Goal: Use online tool/utility: Utilize a website feature to perform a specific function

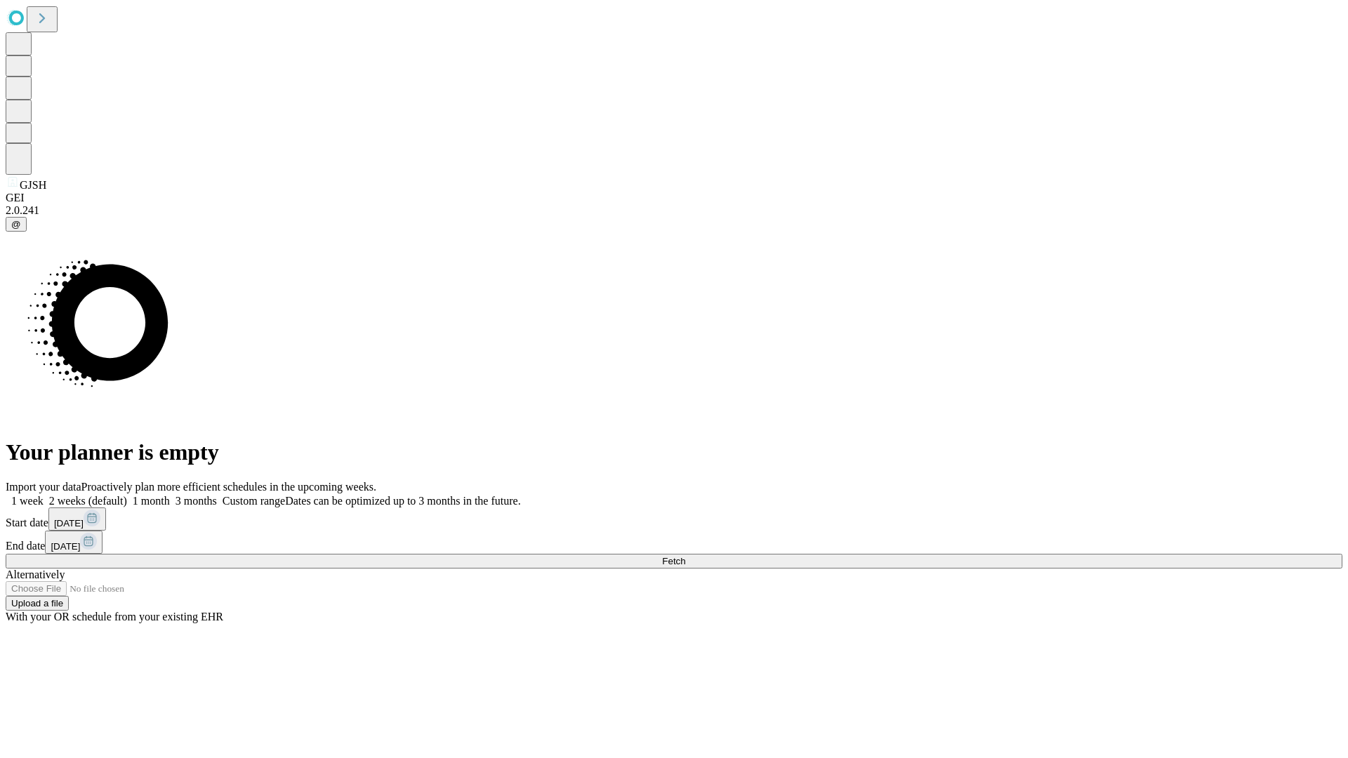
click at [685, 556] on span "Fetch" at bounding box center [673, 561] width 23 height 11
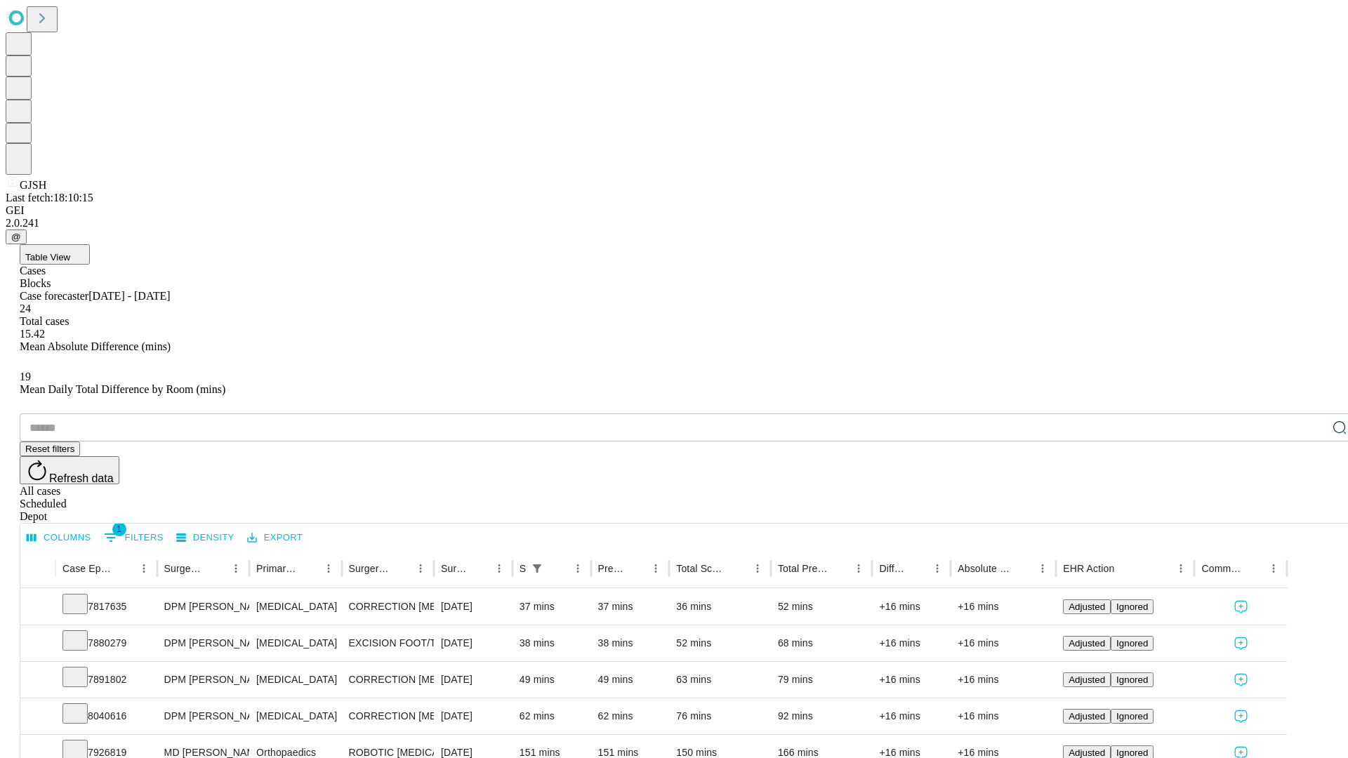
click at [70, 252] on span "Table View" at bounding box center [47, 257] width 45 height 11
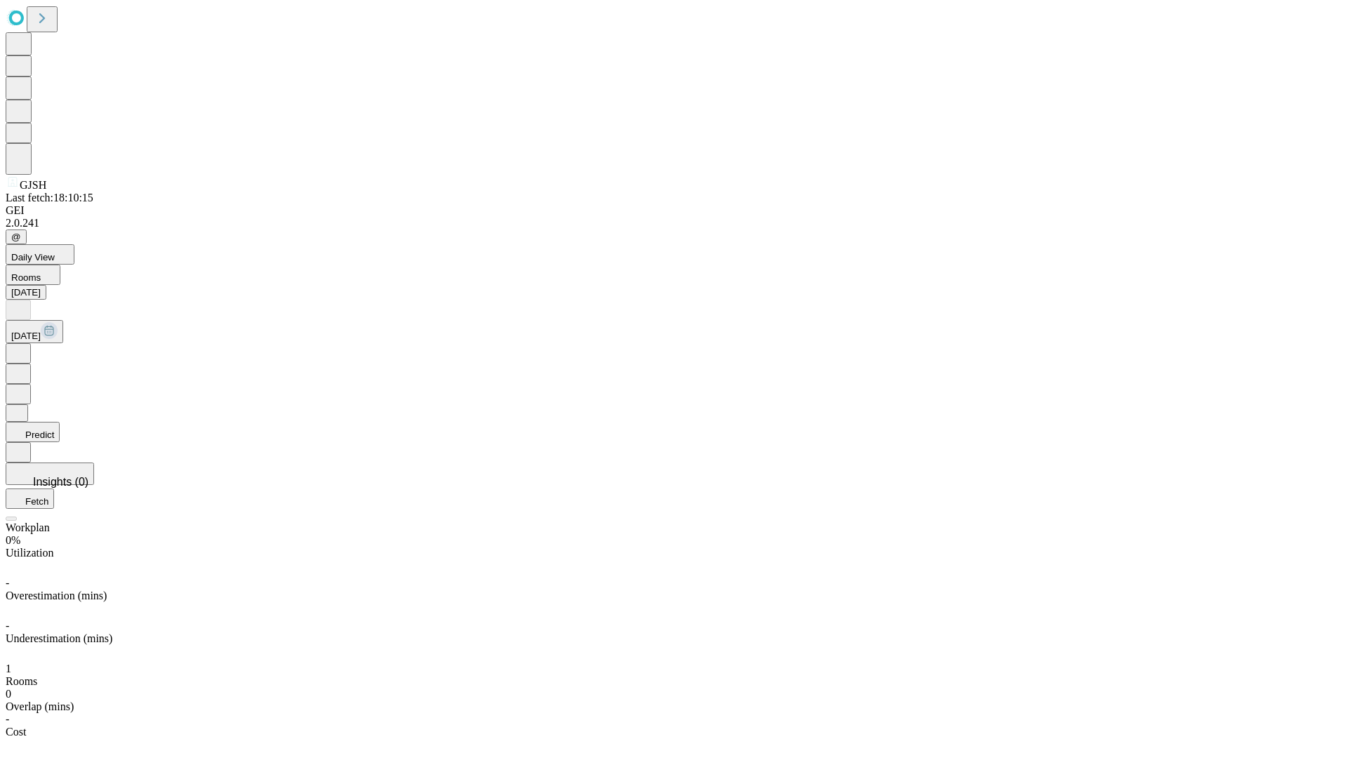
click at [60, 422] on button "Predict" at bounding box center [33, 432] width 54 height 20
